Goal: Transaction & Acquisition: Subscribe to service/newsletter

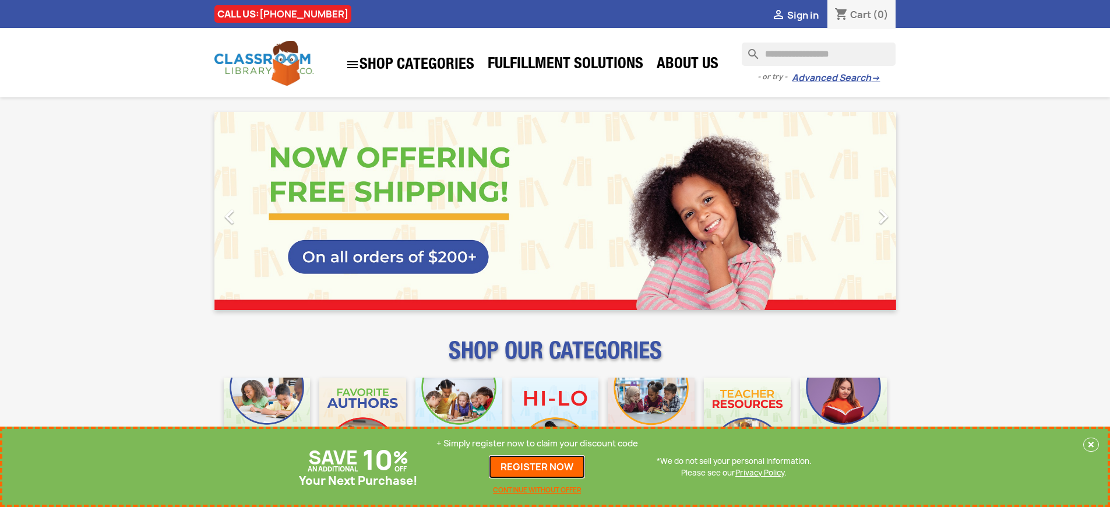
click at [537, 467] on link "REGISTER NOW" at bounding box center [537, 466] width 96 height 23
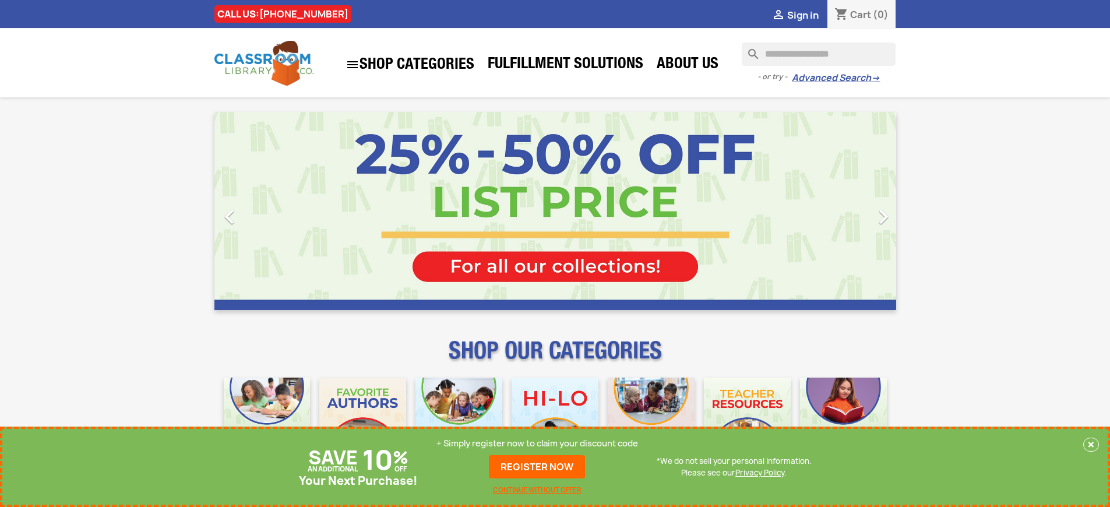
click at [537, 443] on p "+ Simply register now to claim your discount code" at bounding box center [537, 443] width 202 height 12
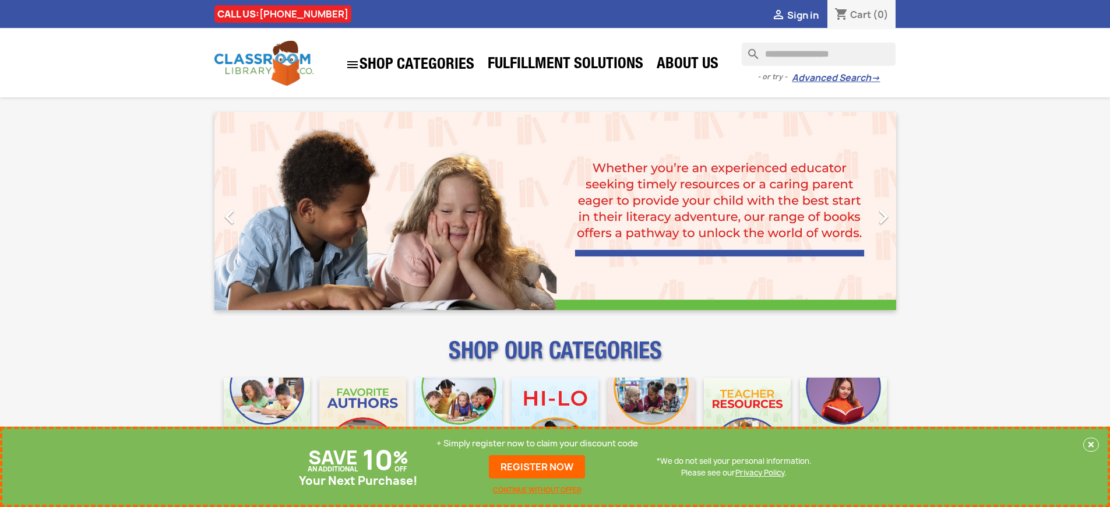
click at [537, 443] on p "+ Simply register now to claim your discount code" at bounding box center [537, 443] width 202 height 12
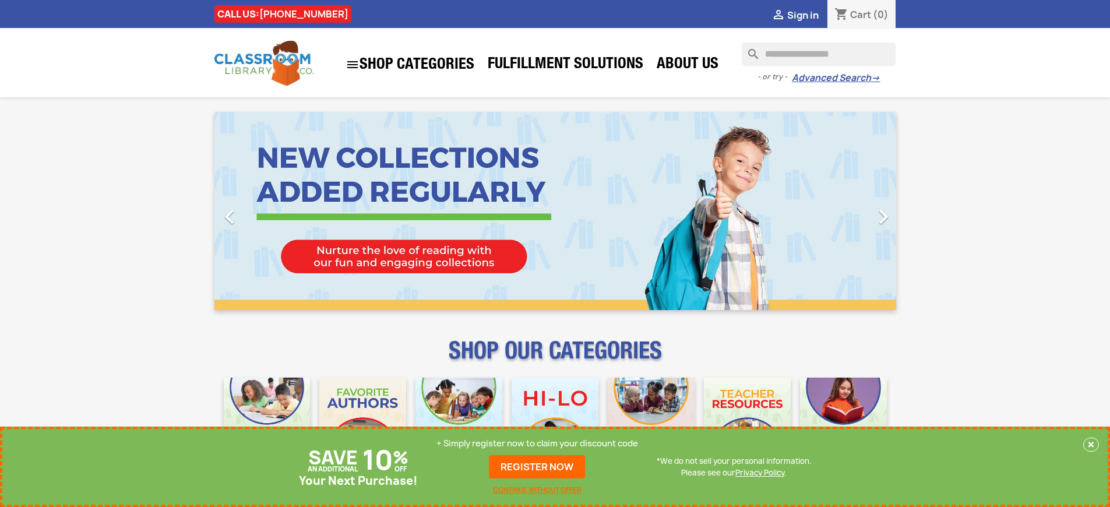
click at [537, 443] on p "+ Simply register now to claim your discount code" at bounding box center [537, 443] width 202 height 12
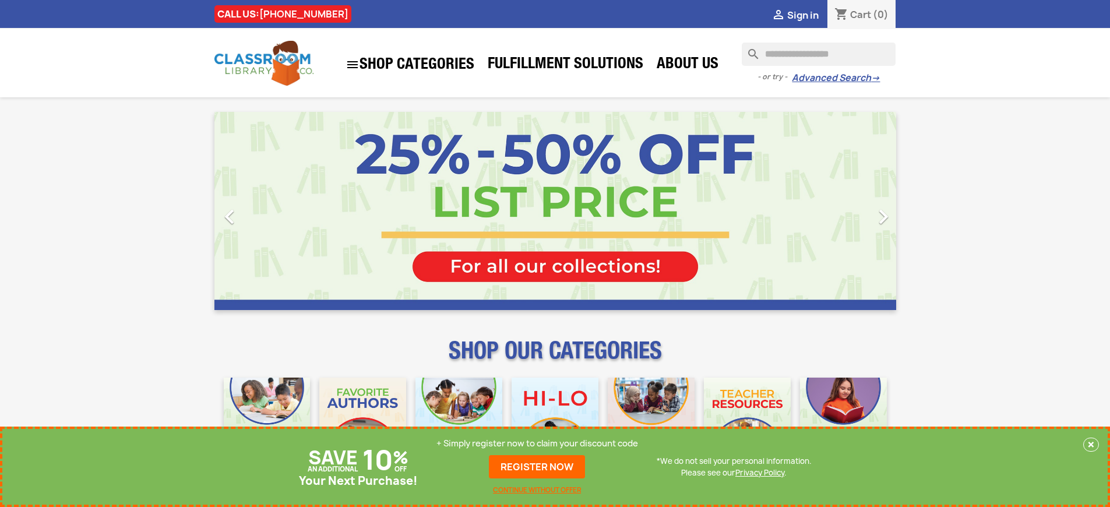
click at [537, 443] on p "+ Simply register now to claim your discount code" at bounding box center [537, 443] width 202 height 12
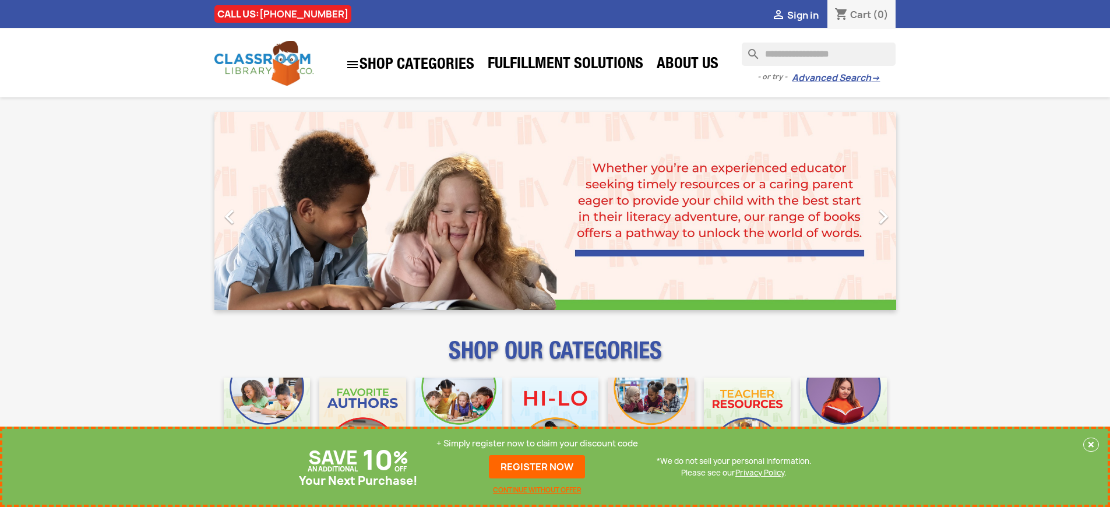
click at [537, 443] on p "+ Simply register now to claim your discount code" at bounding box center [537, 443] width 202 height 12
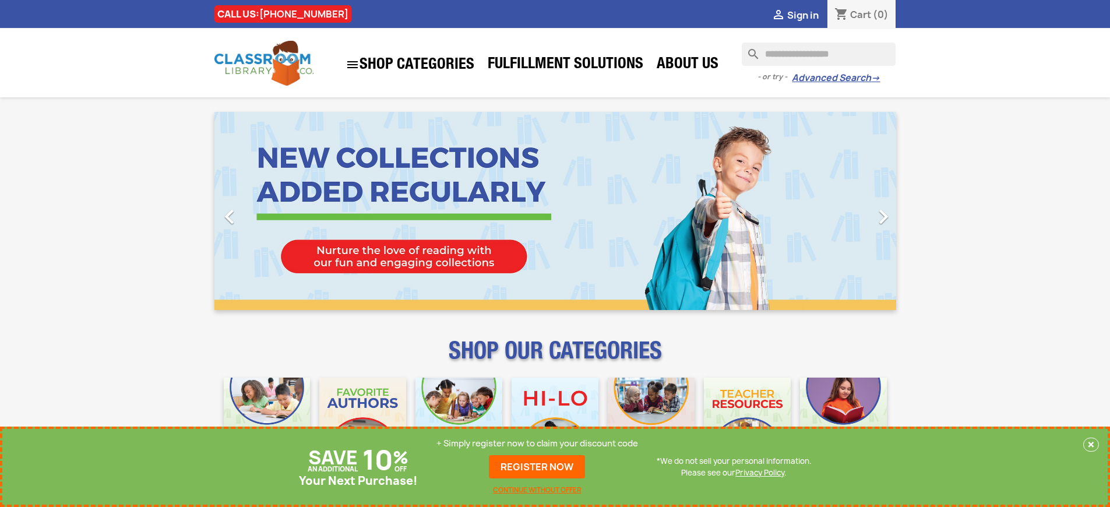
click at [537, 443] on p "+ Simply register now to claim your discount code" at bounding box center [537, 443] width 202 height 12
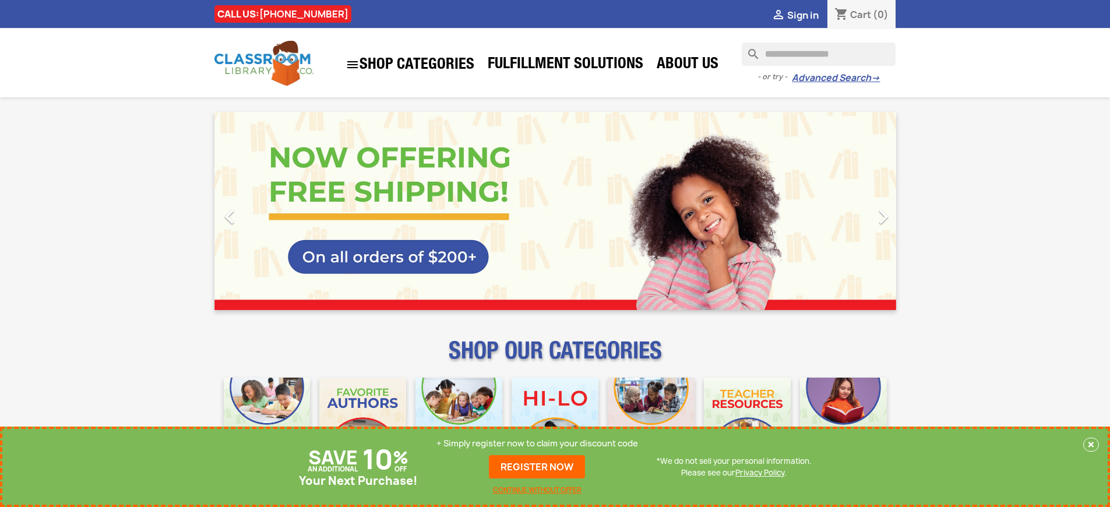
click at [537, 443] on p "+ Simply register now to claim your discount code" at bounding box center [537, 443] width 202 height 12
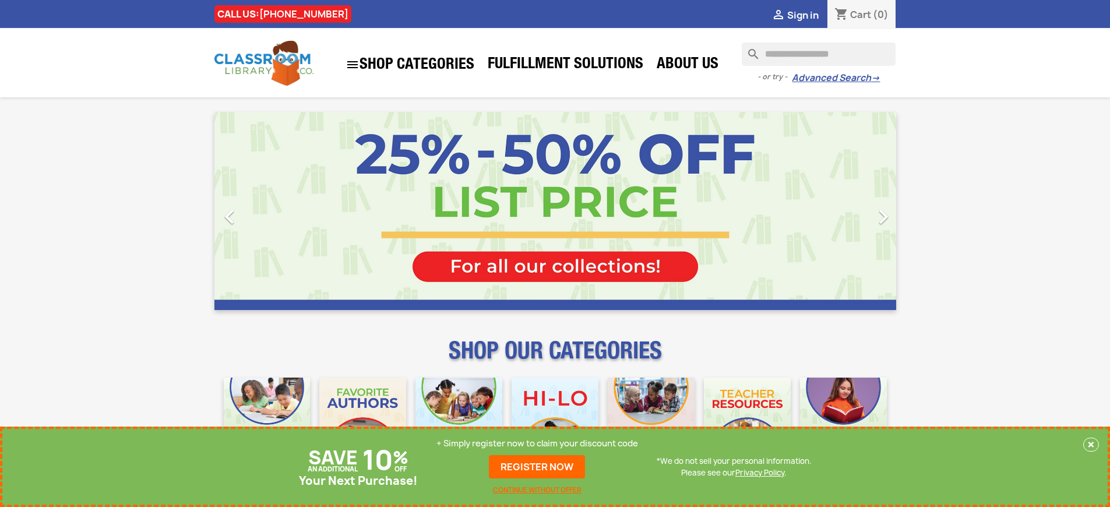
click at [537, 443] on p "+ Simply register now to claim your discount code" at bounding box center [537, 443] width 202 height 12
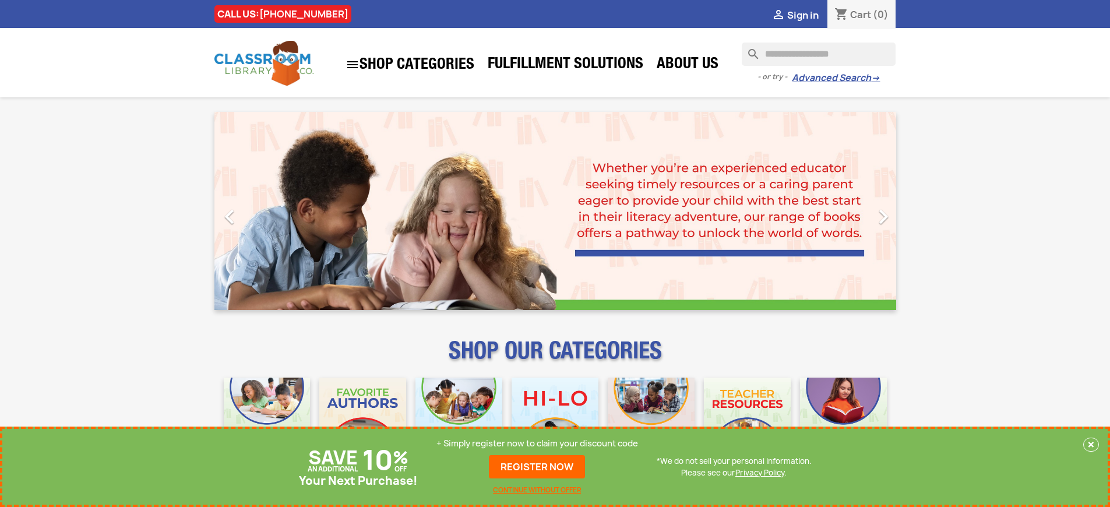
click at [537, 467] on link "REGISTER NOW" at bounding box center [537, 466] width 96 height 23
click at [537, 443] on p "+ Simply register now to claim your discount code" at bounding box center [537, 443] width 202 height 12
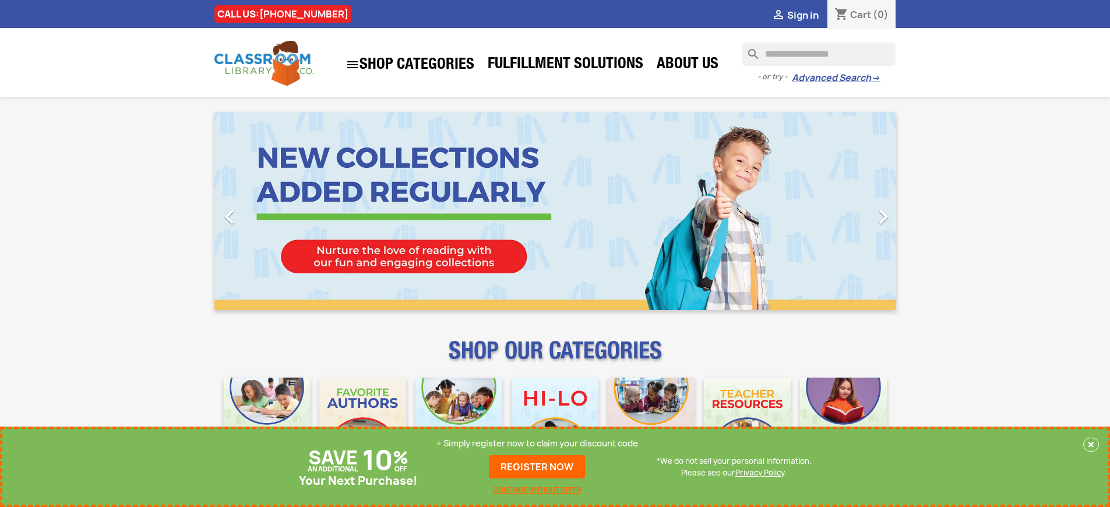
click at [537, 443] on p "+ Simply register now to claim your discount code" at bounding box center [537, 443] width 202 height 12
click at [537, 467] on link "REGISTER NOW" at bounding box center [537, 466] width 96 height 23
